Goal: Navigation & Orientation: Find specific page/section

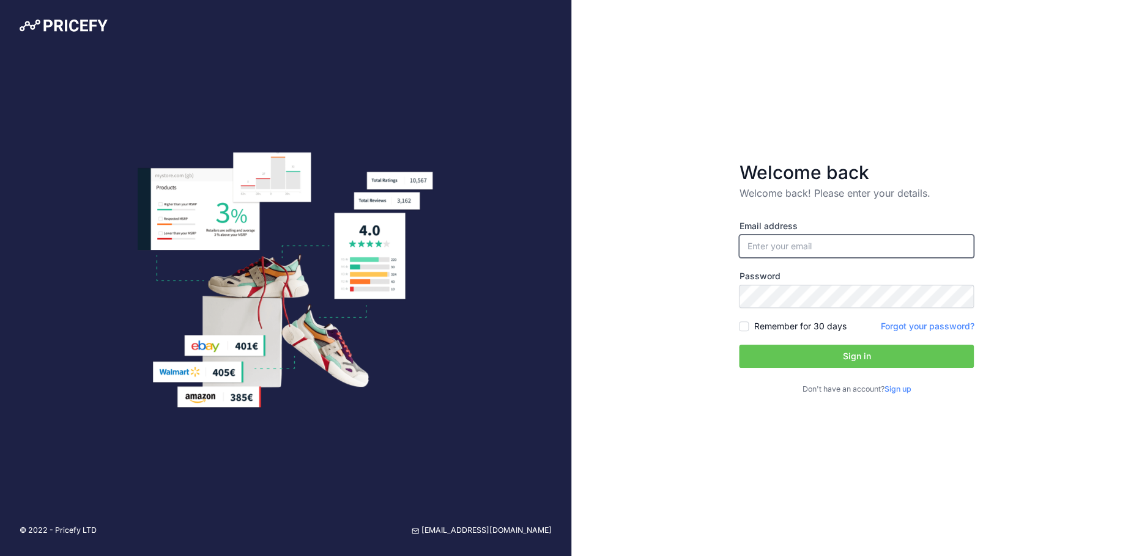
click at [824, 256] on input "email" at bounding box center [856, 246] width 235 height 23
paste input "[EMAIL_ADDRESS][DOMAIN_NAME]"
type input "[EMAIL_ADDRESS][DOMAIN_NAME]"
click at [1066, 268] on div "Welcome back Welcome back! Please enter your details. Email address [EMAIL_ADDR…" at bounding box center [856, 278] width 571 height 556
click at [737, 327] on form "Welcome back Welcome back! Please enter your details. Email address [EMAIL_ADDR…" at bounding box center [856, 278] width 274 height 273
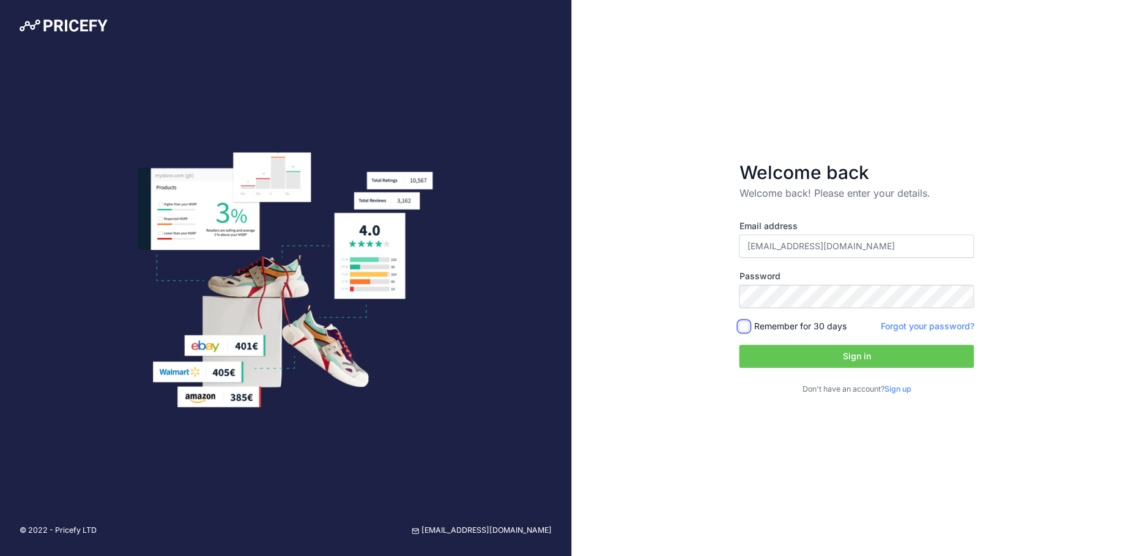
drag, startPoint x: 745, startPoint y: 323, endPoint x: 791, endPoint y: 357, distance: 57.4
click at [745, 323] on input "Remember for 30 days" at bounding box center [744, 327] width 10 height 10
checkbox input "true"
click at [829, 360] on button "Sign in" at bounding box center [856, 356] width 235 height 23
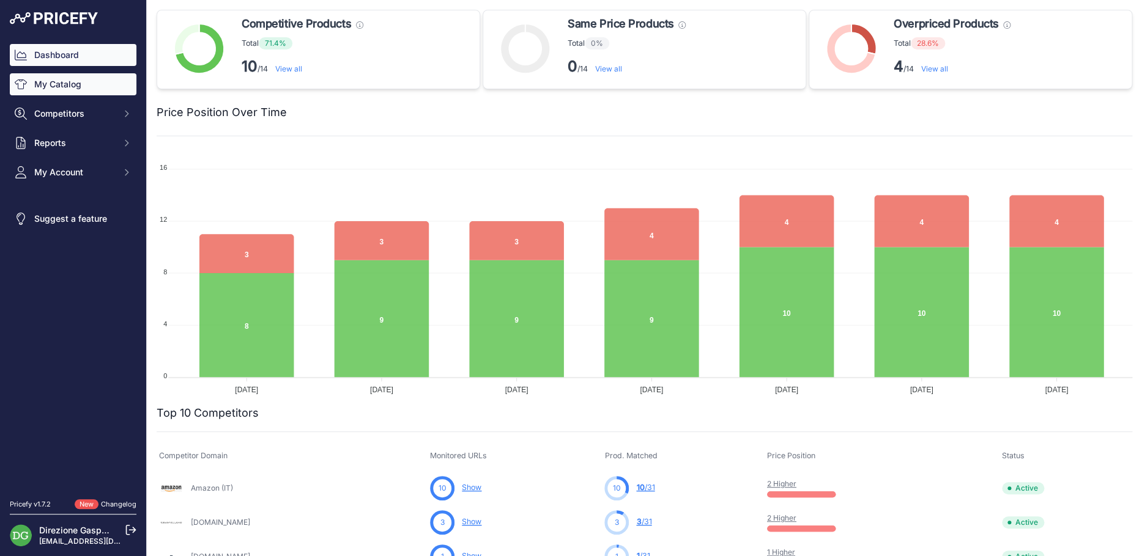
click at [62, 82] on link "My Catalog" at bounding box center [73, 84] width 127 height 22
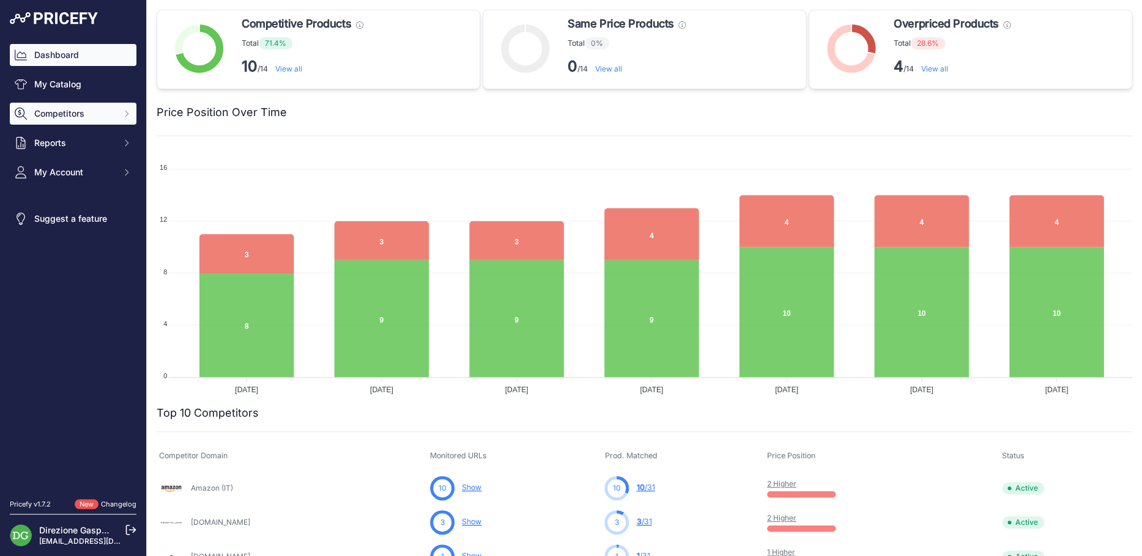
click at [64, 119] on span "Competitors" at bounding box center [74, 114] width 80 height 12
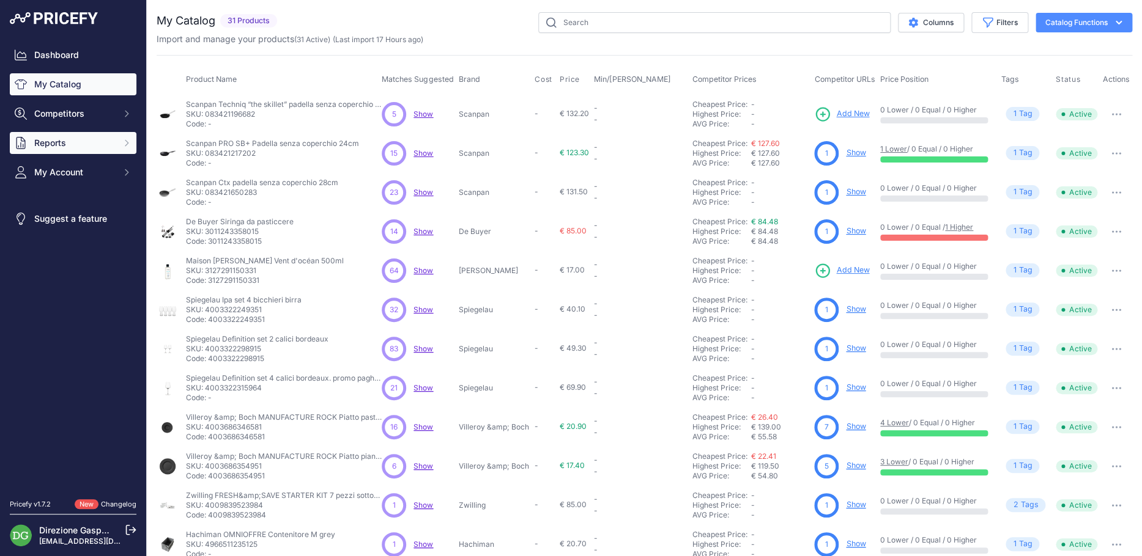
click at [58, 146] on span "Reports" at bounding box center [74, 143] width 80 height 12
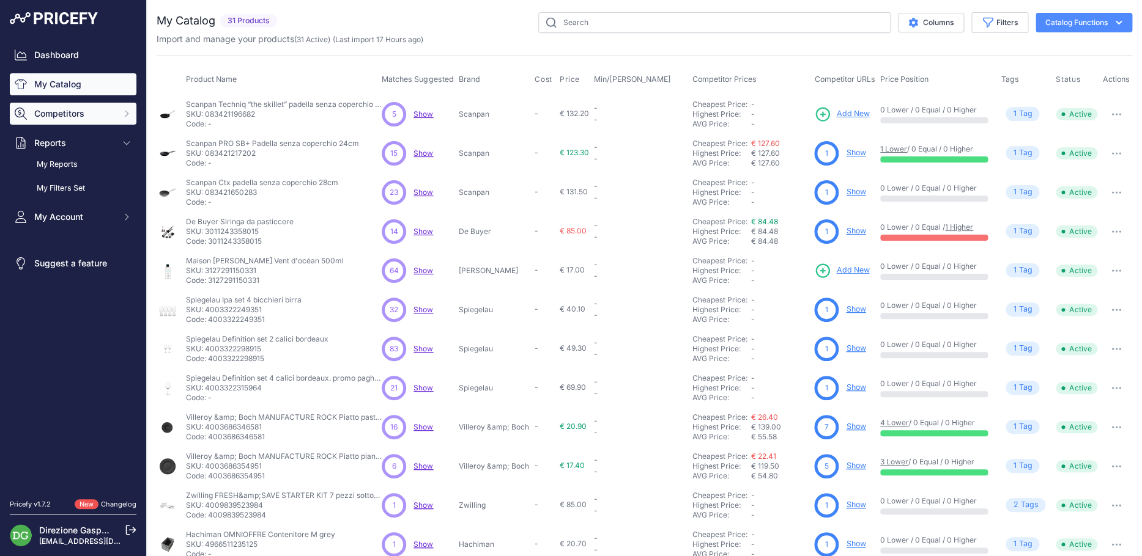
click at [73, 111] on span "Competitors" at bounding box center [74, 114] width 80 height 12
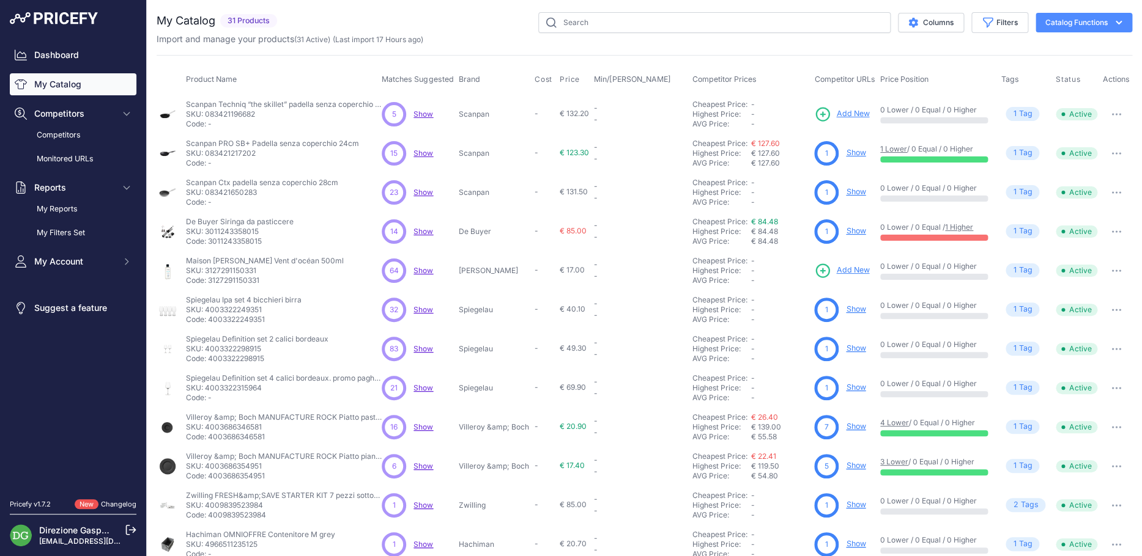
click at [76, 83] on link "My Catalog" at bounding box center [73, 84] width 127 height 22
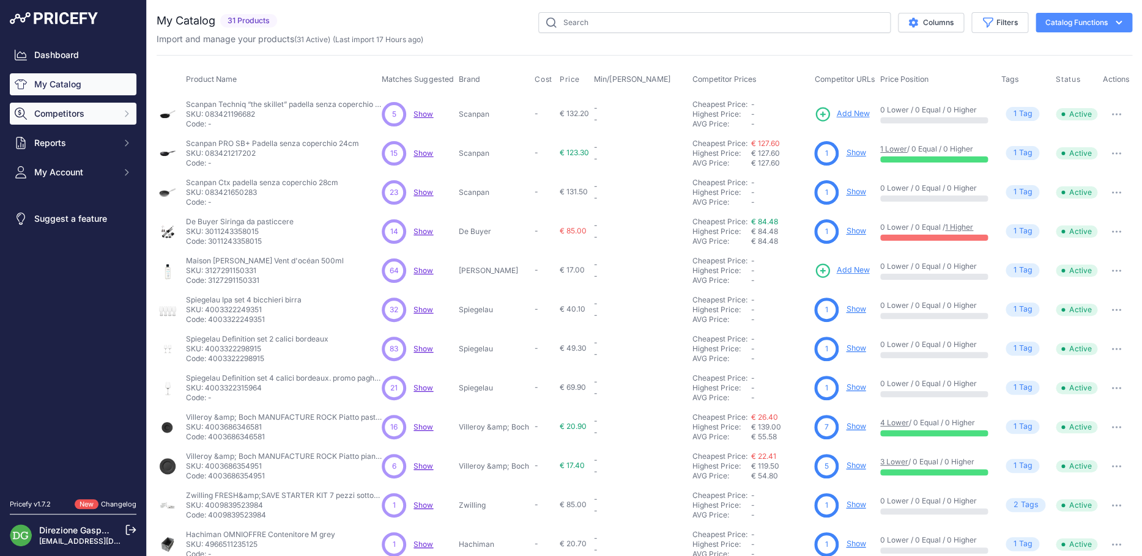
click at [70, 118] on span "Competitors" at bounding box center [74, 114] width 80 height 12
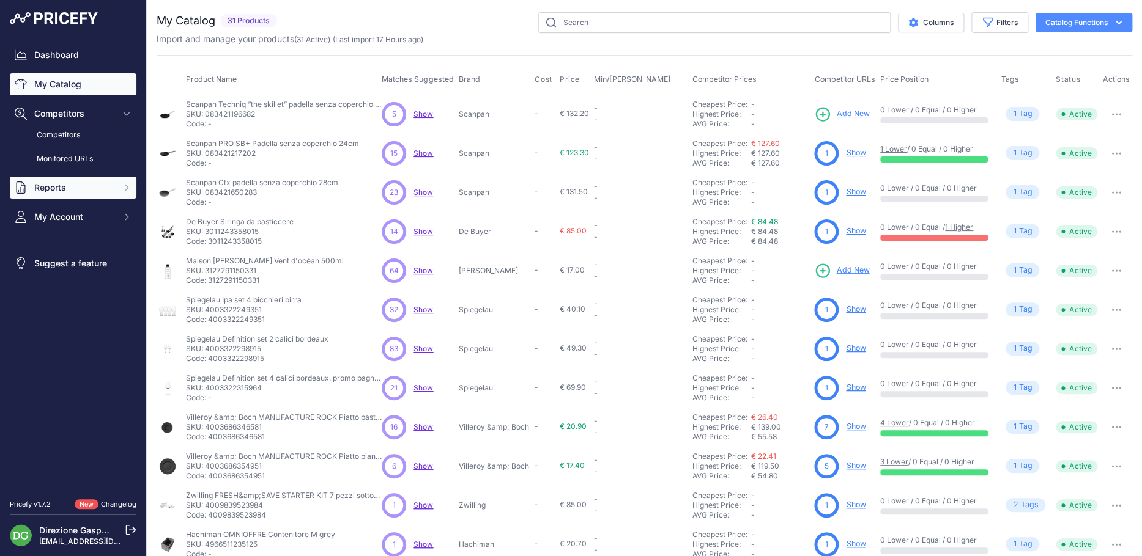
click at [65, 186] on span "Reports" at bounding box center [74, 188] width 80 height 12
